Goal: Task Accomplishment & Management: Manage account settings

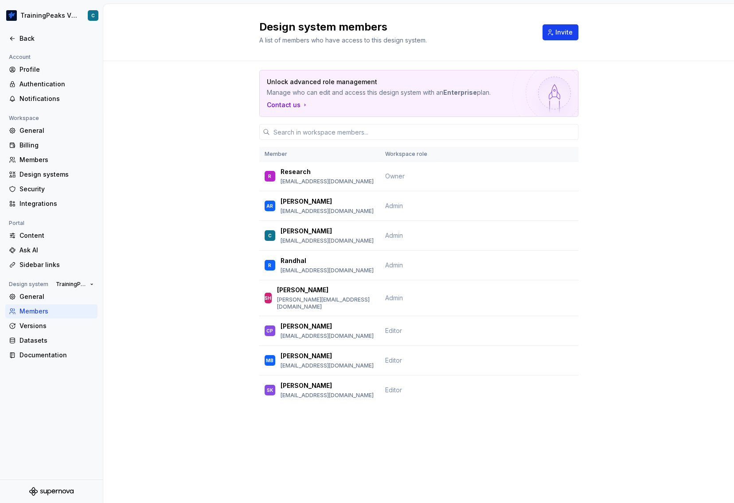
drag, startPoint x: 183, startPoint y: 157, endPoint x: 195, endPoint y: 173, distance: 19.7
click at [183, 157] on div "Unlock advanced role management Manage who can edit and access this design syst…" at bounding box center [418, 250] width 631 height 378
click at [319, 173] on div "Research" at bounding box center [327, 172] width 93 height 9
click at [345, 268] on p "[EMAIL_ADDRESS][DOMAIN_NAME]" at bounding box center [327, 270] width 93 height 7
click at [395, 264] on span "Admin" at bounding box center [394, 265] width 18 height 8
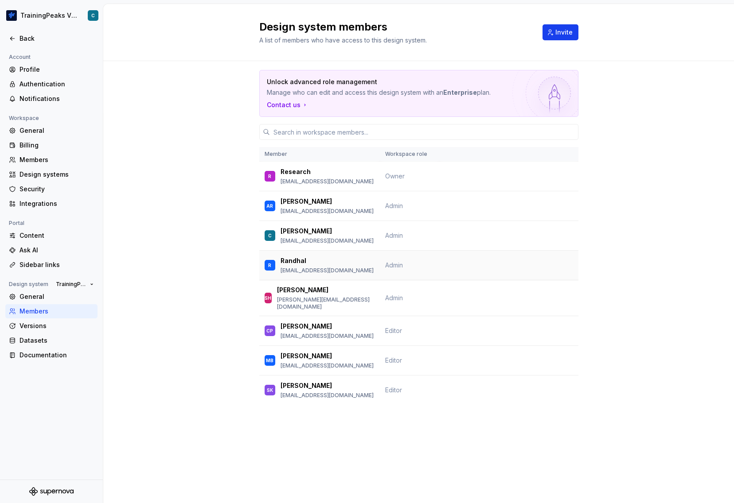
click at [279, 259] on div "R Randhal rramirez@peaksware.com" at bounding box center [320, 265] width 110 height 19
click at [270, 266] on div "R" at bounding box center [269, 265] width 3 height 9
click at [156, 302] on div "Unlock advanced role management Manage who can edit and access this design syst…" at bounding box center [418, 250] width 631 height 378
click at [31, 312] on div "Members" at bounding box center [57, 311] width 74 height 9
drag, startPoint x: 301, startPoint y: 263, endPoint x: 296, endPoint y: 266, distance: 6.5
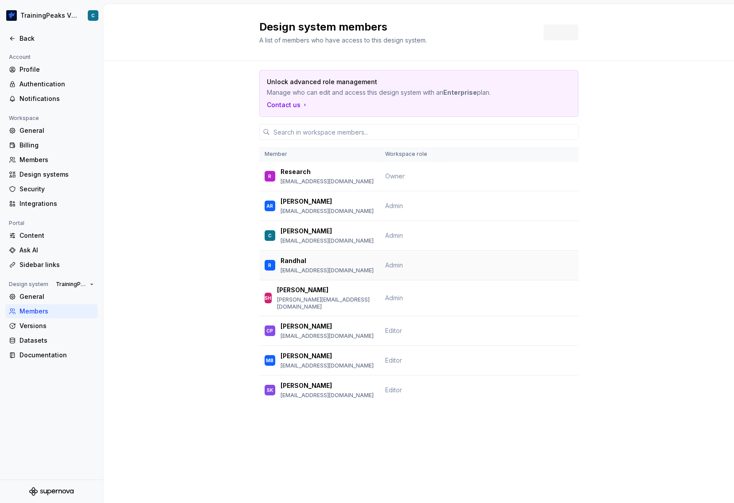
click at [300, 264] on p "Randhal" at bounding box center [294, 261] width 26 height 9
click at [297, 259] on p "Randhal" at bounding box center [294, 261] width 26 height 9
click at [392, 268] on span "Admin" at bounding box center [394, 265] width 18 height 8
click at [56, 161] on div "Members" at bounding box center [57, 160] width 74 height 9
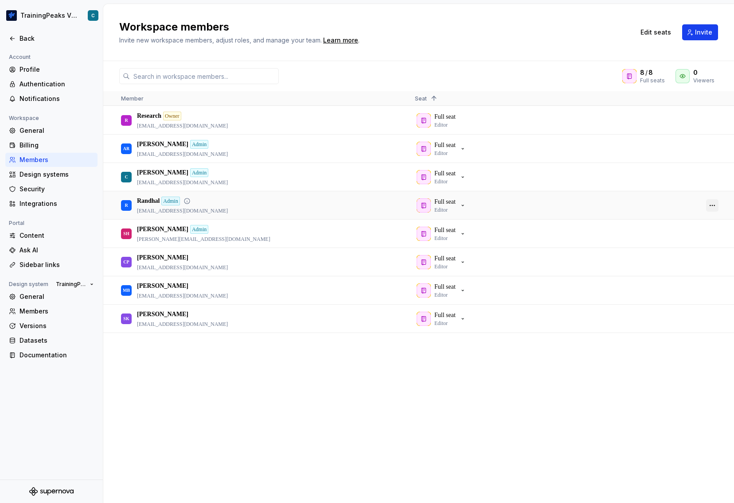
click at [713, 203] on button "button" at bounding box center [712, 205] width 12 height 12
click at [676, 233] on span "Remove from workspace" at bounding box center [678, 234] width 73 height 16
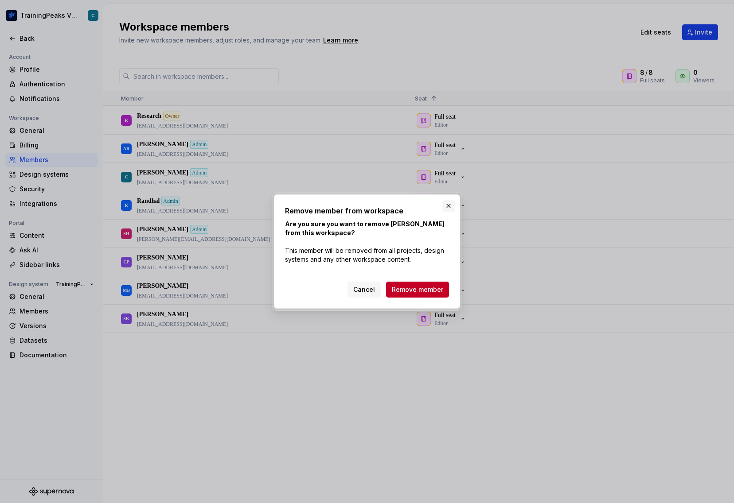
click at [447, 205] on button "button" at bounding box center [448, 206] width 12 height 12
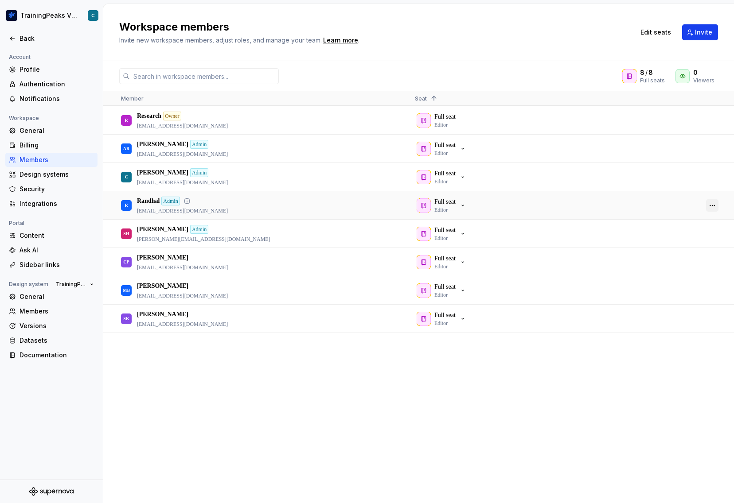
click at [714, 206] on button "button" at bounding box center [712, 205] width 12 height 12
click at [686, 216] on span "Revoke admin" at bounding box center [665, 216] width 47 height 16
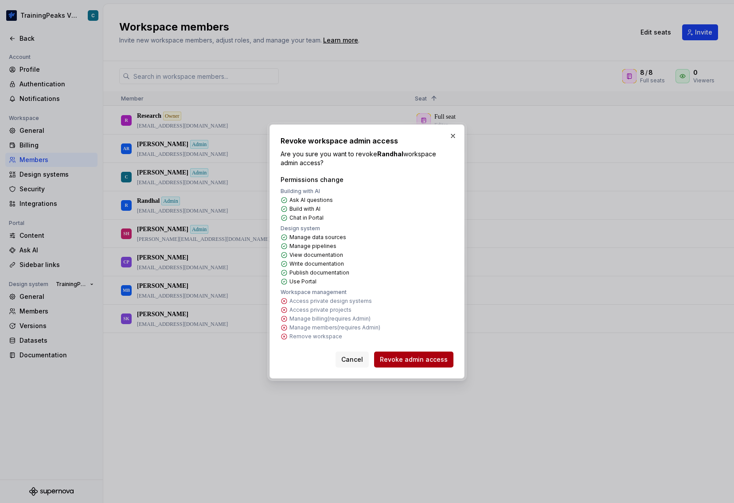
click at [432, 360] on span "Revoke admin access" at bounding box center [414, 359] width 68 height 9
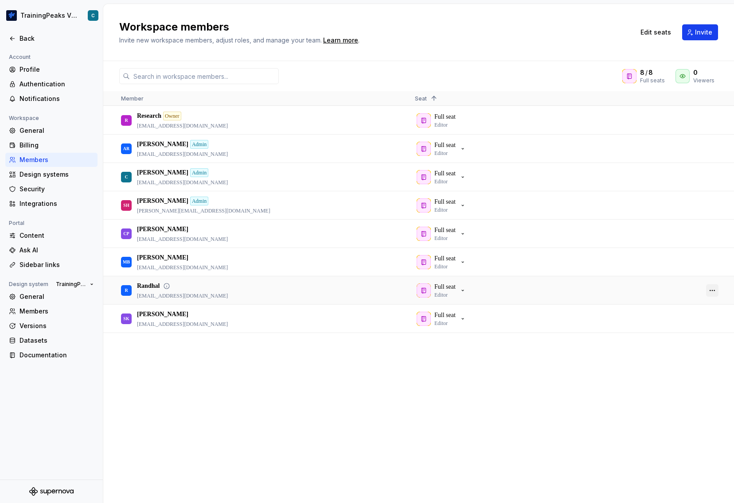
click at [713, 289] on button "button" at bounding box center [712, 291] width 12 height 12
click at [696, 318] on span "Remove from workspace" at bounding box center [678, 320] width 73 height 16
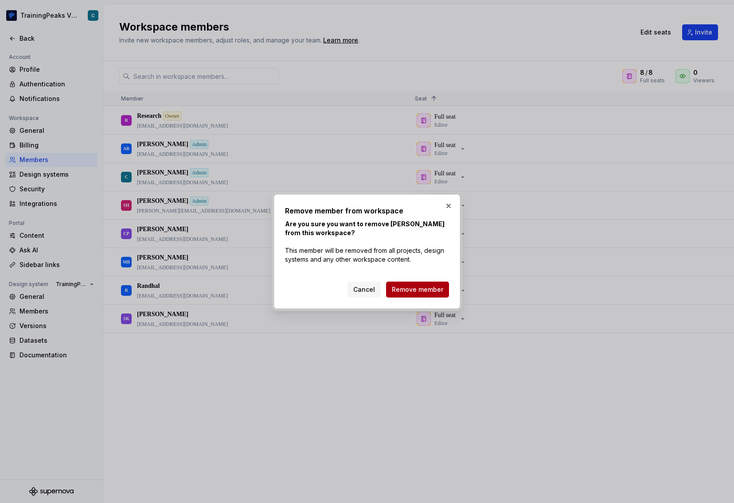
click at [430, 290] on span "Remove member" at bounding box center [417, 289] width 51 height 9
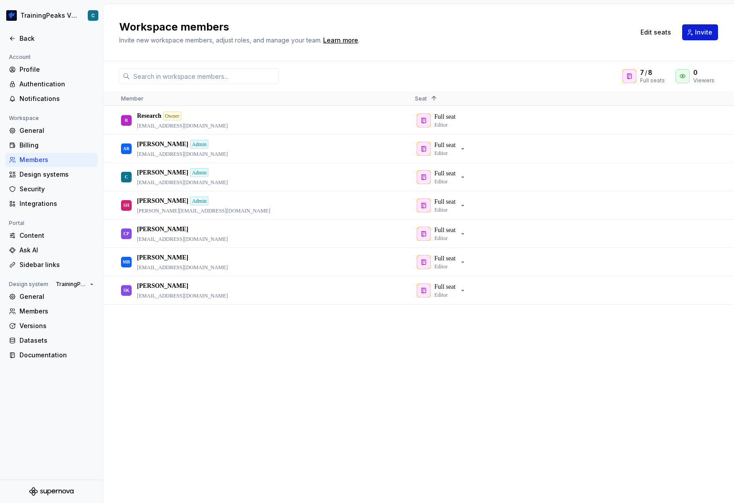
click at [698, 31] on span "Invite" at bounding box center [703, 32] width 17 height 9
click at [658, 37] on button "Edit seats" at bounding box center [656, 32] width 42 height 16
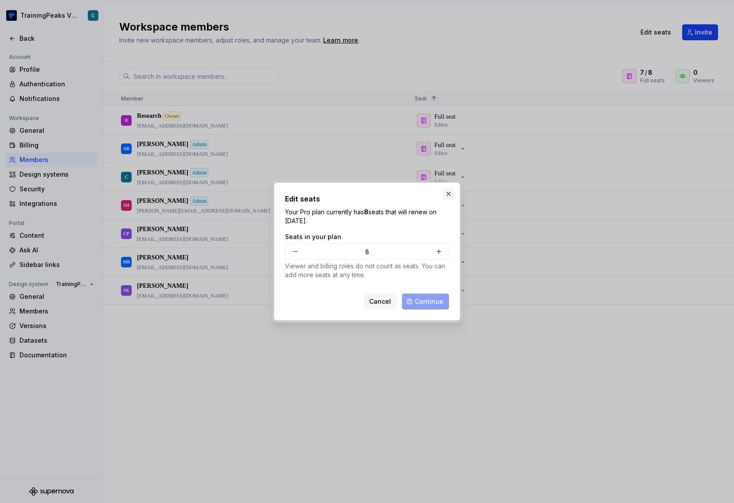
click at [450, 194] on button "button" at bounding box center [448, 194] width 12 height 12
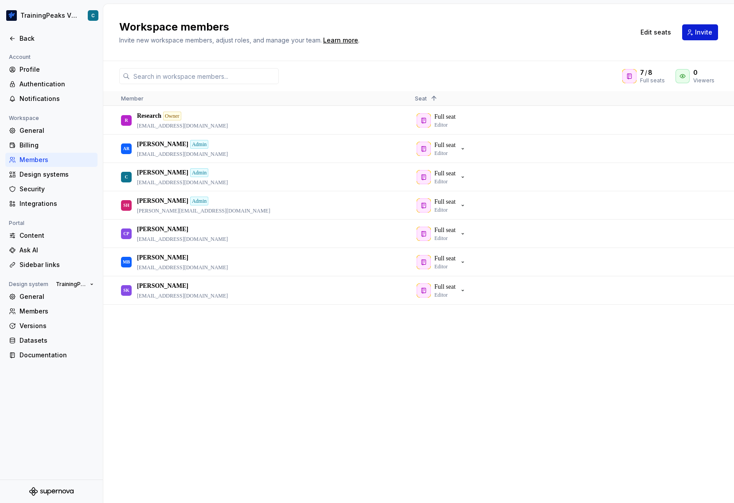
click at [706, 33] on span "Invite" at bounding box center [703, 32] width 17 height 9
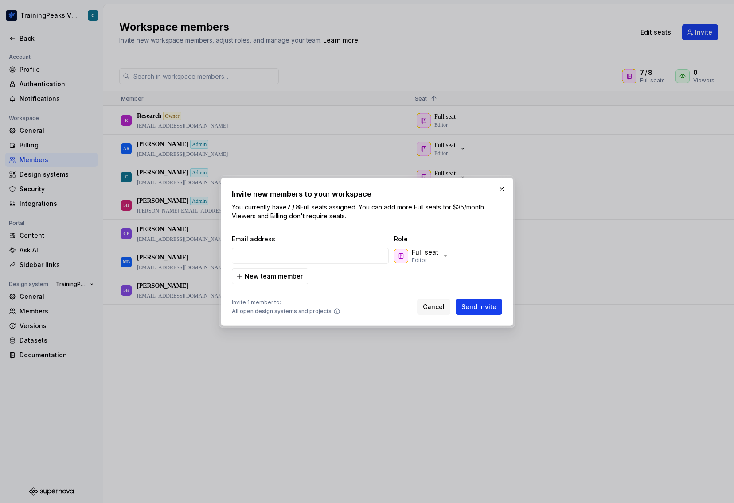
type input "[EMAIL_ADDRESS][DOMAIN_NAME]"
click at [442, 255] on icon "button" at bounding box center [445, 256] width 7 height 7
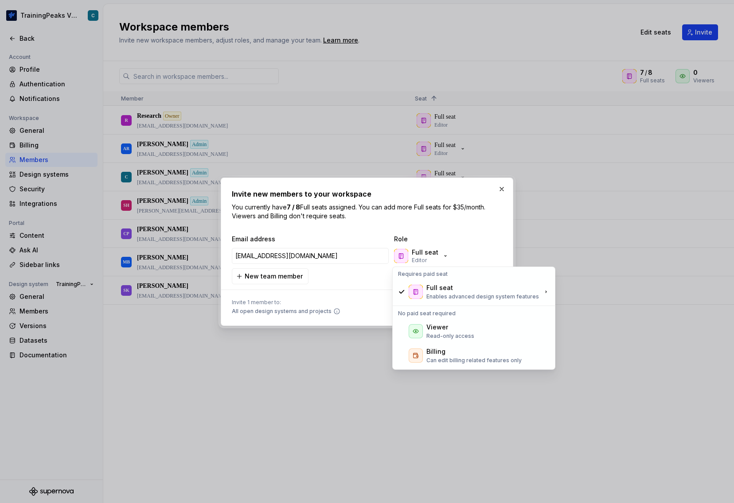
click at [411, 203] on p "You currently have 7 / 8 Full seats assigned. You can add more Full seats for $…" at bounding box center [367, 212] width 270 height 18
click at [355, 315] on div "Invite new members to your workspace You currently have 7 / 8 Full seats assign…" at bounding box center [367, 252] width 293 height 148
click at [365, 305] on div "Invite 1 member to: All open design systems and projects Cancel Send invite" at bounding box center [367, 306] width 270 height 20
click at [421, 250] on p "Full seat" at bounding box center [425, 252] width 27 height 9
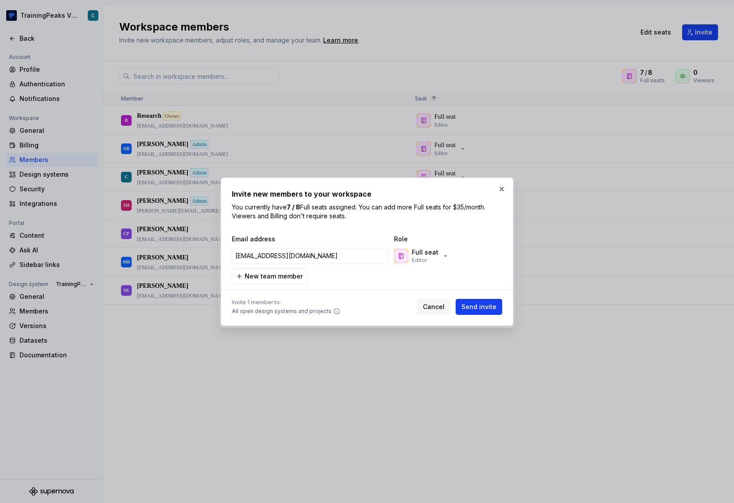
click at [385, 311] on div "Invite 1 member to: All open design systems and projects Cancel Send invite" at bounding box center [367, 306] width 270 height 20
click at [482, 307] on span "Send invite" at bounding box center [478, 307] width 35 height 9
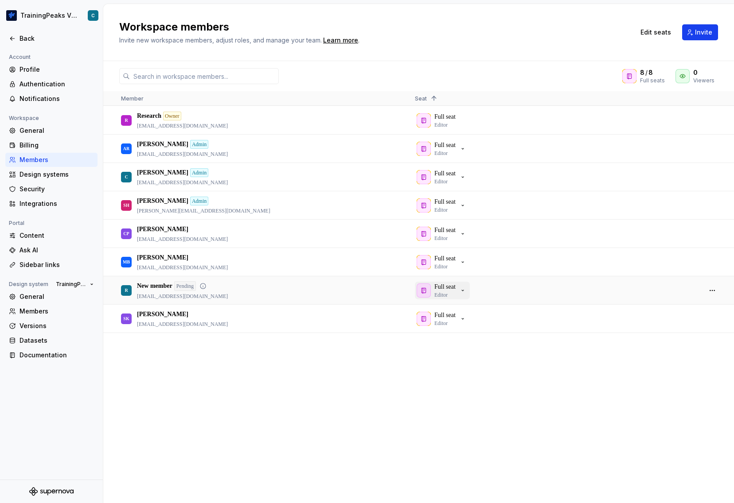
click at [466, 293] on icon "button" at bounding box center [462, 290] width 7 height 7
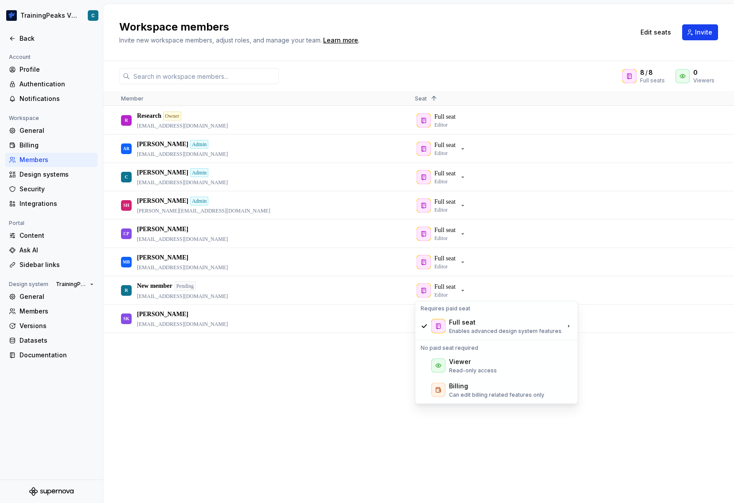
drag, startPoint x: 342, startPoint y: 378, endPoint x: 369, endPoint y: 371, distance: 28.5
click at [342, 378] on div "R Research Owner [EMAIL_ADDRESS][DOMAIN_NAME] Full seat Editor AR [PERSON_NAME]…" at bounding box center [418, 304] width 631 height 397
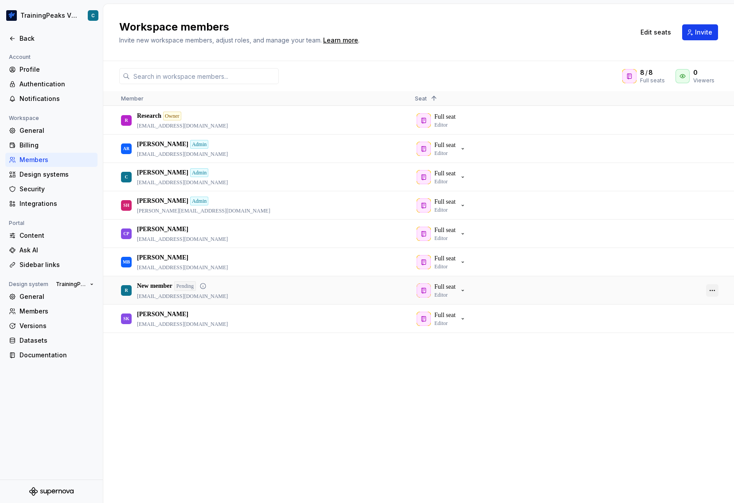
click at [713, 289] on button "button" at bounding box center [712, 291] width 12 height 12
click at [672, 315] on span "Make admin" at bounding box center [663, 315] width 42 height 16
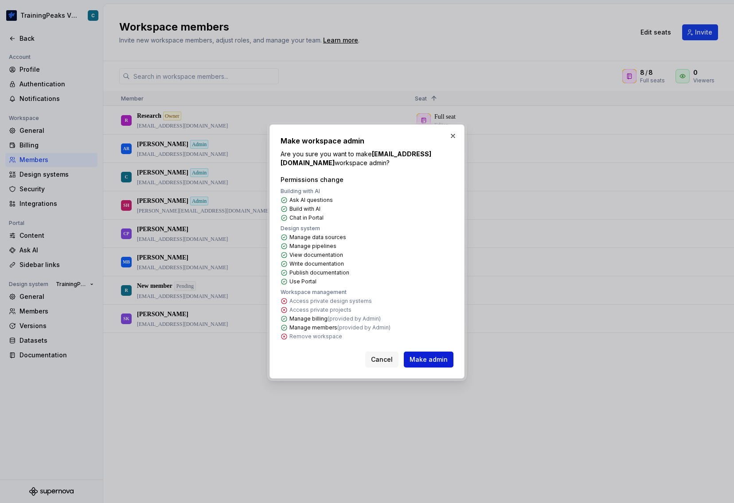
click at [442, 363] on span "Make admin" at bounding box center [429, 359] width 38 height 9
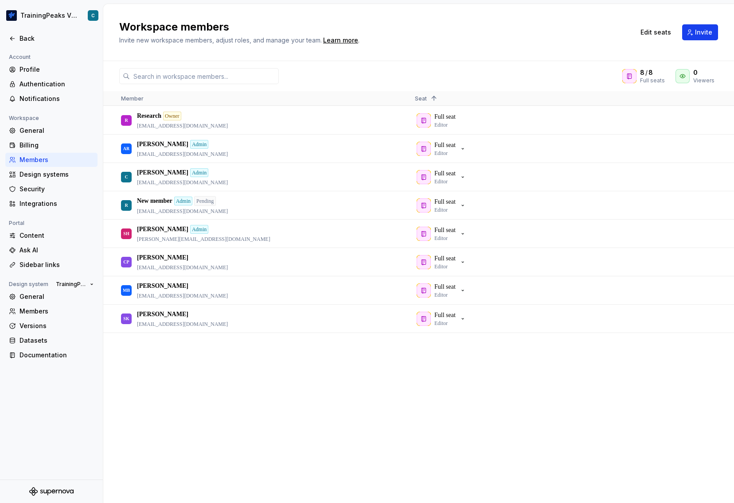
click at [585, 32] on h2 "Workspace members" at bounding box center [371, 27] width 505 height 14
click at [552, 35] on div "Workspace members Invite new workspace members, adjust roles, and manage your t…" at bounding box center [371, 32] width 505 height 25
click at [56, 146] on div "Billing" at bounding box center [57, 145] width 74 height 9
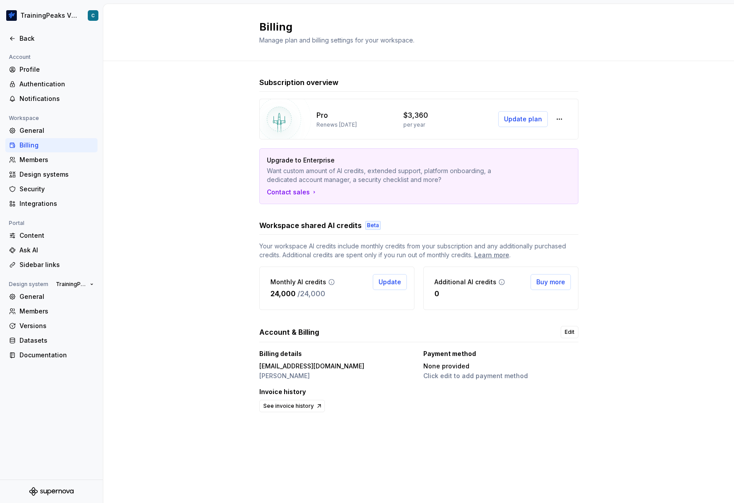
click at [172, 294] on div "Subscription overview Pro Renews [DATE] $3,360 per year Update plan Upgrade to …" at bounding box center [418, 254] width 631 height 387
click at [560, 118] on button "button" at bounding box center [559, 119] width 16 height 16
click at [645, 96] on div "Subscription overview Pro Renews [DATE] $3,360 per year Update plan Upgrade to …" at bounding box center [418, 254] width 631 height 387
click at [172, 115] on div "Subscription overview Pro Renews [DATE] $3,360 per year Update plan Upgrade to …" at bounding box center [418, 254] width 631 height 387
